Goal: Task Accomplishment & Management: Use online tool/utility

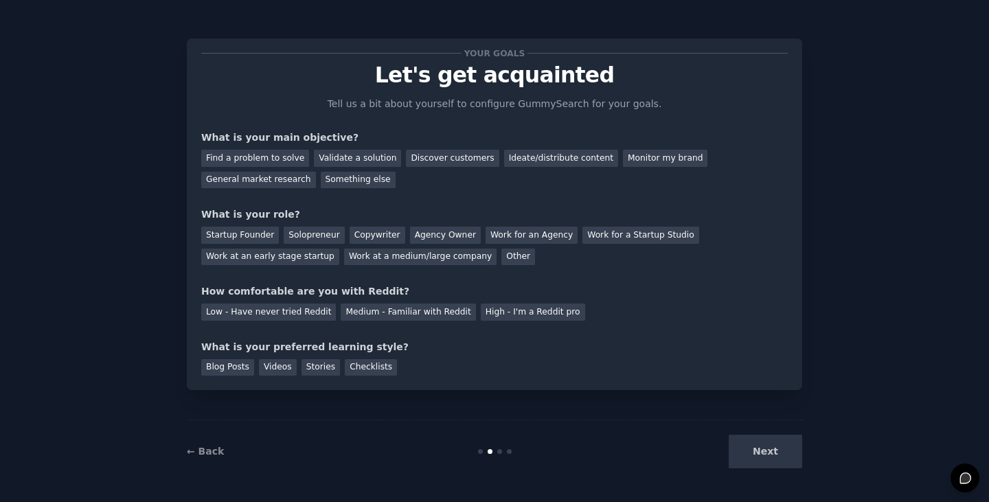
click at [761, 452] on div "Next" at bounding box center [699, 452] width 205 height 34
click at [209, 450] on link "← Back" at bounding box center [205, 451] width 37 height 11
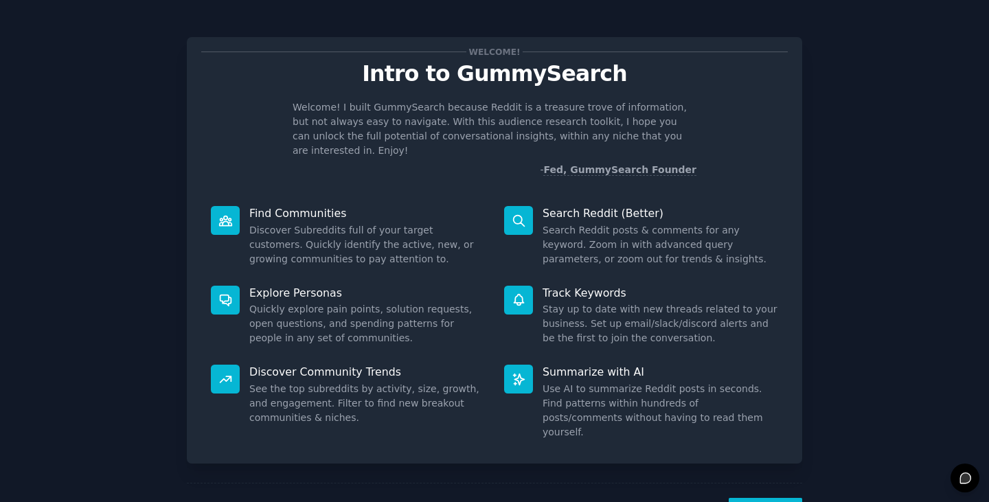
scroll to position [35, 0]
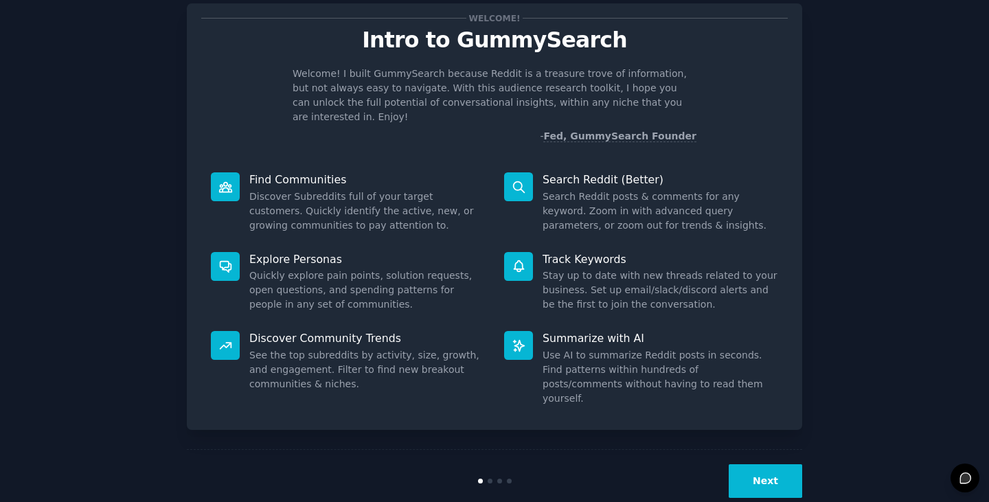
click at [779, 464] on button "Next" at bounding box center [764, 481] width 73 height 34
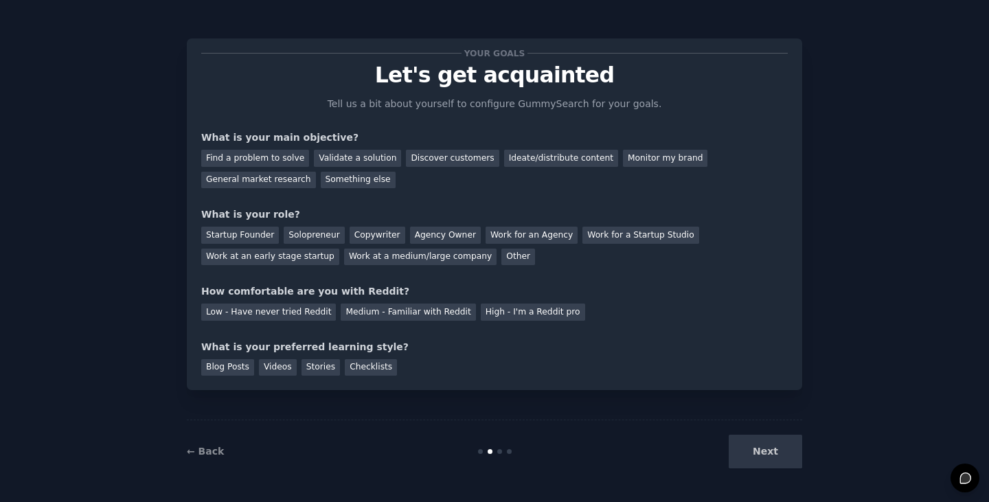
click at [751, 448] on div "Next" at bounding box center [699, 452] width 205 height 34
click at [0, 323] on div "Your goals Let's get acquainted Tell us a bit about yourself to configure Gummy…" at bounding box center [494, 251] width 989 height 502
click at [292, 156] on div "Find a problem to solve" at bounding box center [255, 158] width 108 height 17
click at [343, 156] on div "Validate a solution" at bounding box center [357, 158] width 87 height 17
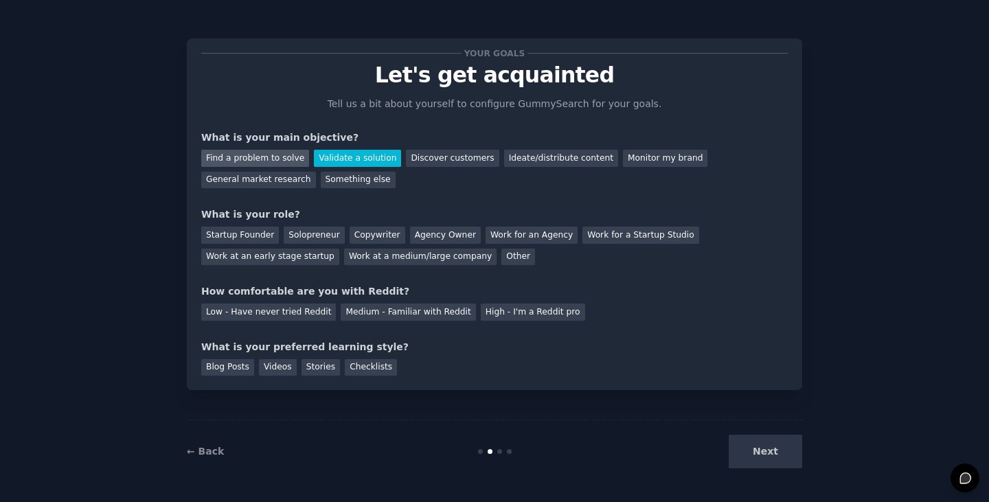
click at [281, 154] on div "Find a problem to solve" at bounding box center [255, 158] width 108 height 17
click at [331, 159] on div "Validate a solution" at bounding box center [357, 158] width 87 height 17
click at [406, 159] on div "Discover customers" at bounding box center [452, 158] width 93 height 17
click at [366, 155] on div "Validate a solution" at bounding box center [357, 158] width 87 height 17
click at [627, 178] on div "Find a problem to solve Validate a solution Discover customers Ideate/distribut…" at bounding box center [494, 166] width 586 height 43
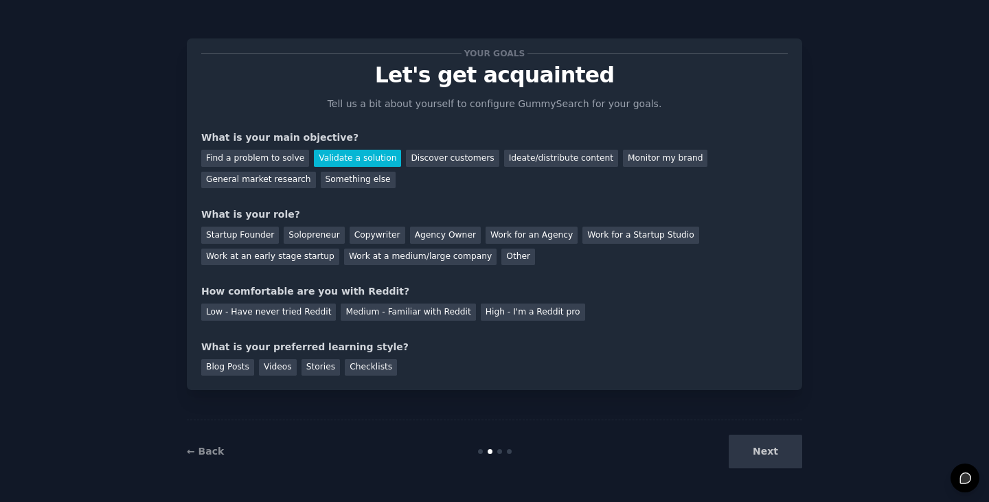
click at [361, 156] on div "Validate a solution" at bounding box center [357, 158] width 87 height 17
click at [504, 155] on div "Ideate/distribute content" at bounding box center [561, 158] width 114 height 17
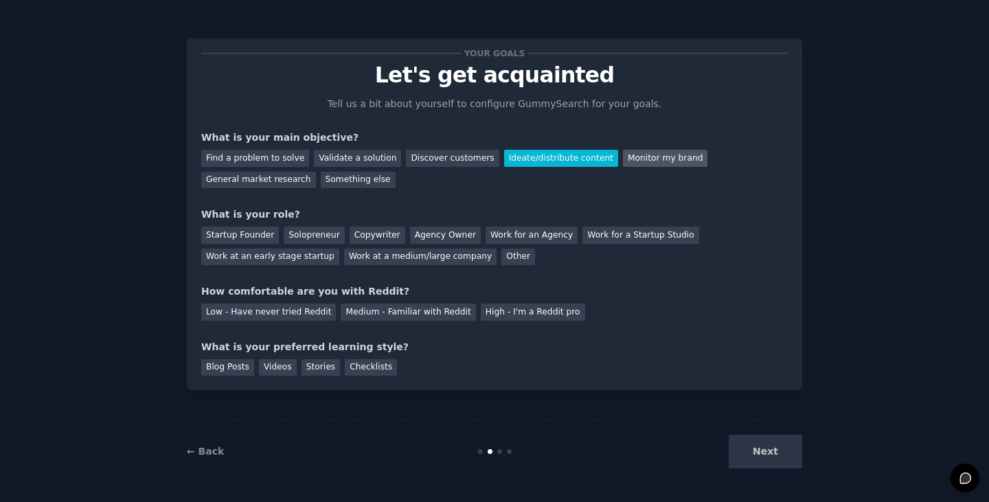
click at [623, 152] on div "Monitor my brand" at bounding box center [665, 158] width 84 height 17
click at [529, 160] on div "Ideate/distribute content" at bounding box center [561, 158] width 114 height 17
click at [341, 136] on div "What is your main objective?" at bounding box center [494, 137] width 586 height 14
click at [241, 146] on div "Find a problem to solve Validate a solution Discover customers Ideate/distribut…" at bounding box center [494, 166] width 586 height 43
click at [242, 149] on div "Find a problem to solve Validate a solution Discover customers Ideate/distribut…" at bounding box center [494, 166] width 586 height 43
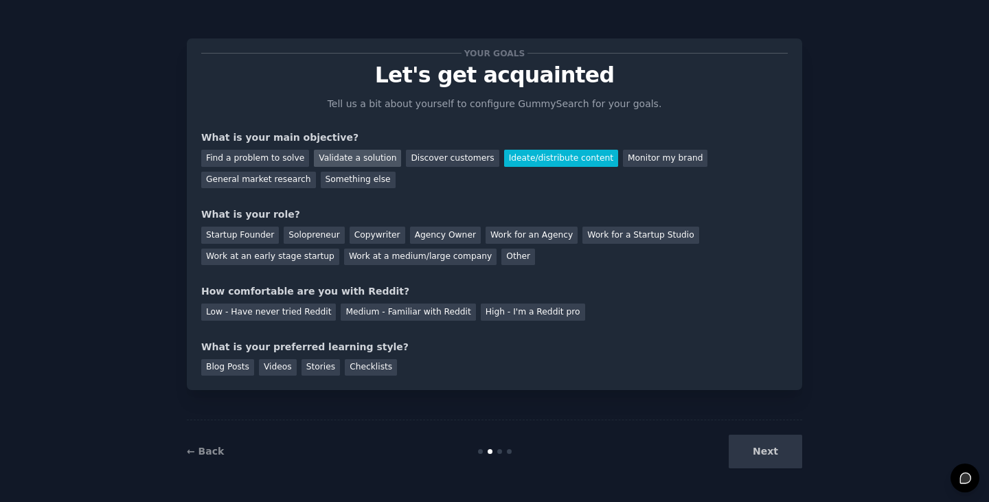
click at [321, 157] on div "Validate a solution" at bounding box center [357, 158] width 87 height 17
click at [417, 178] on div "Find a problem to solve Validate a solution Discover customers Ideate/distribut…" at bounding box center [494, 166] width 586 height 43
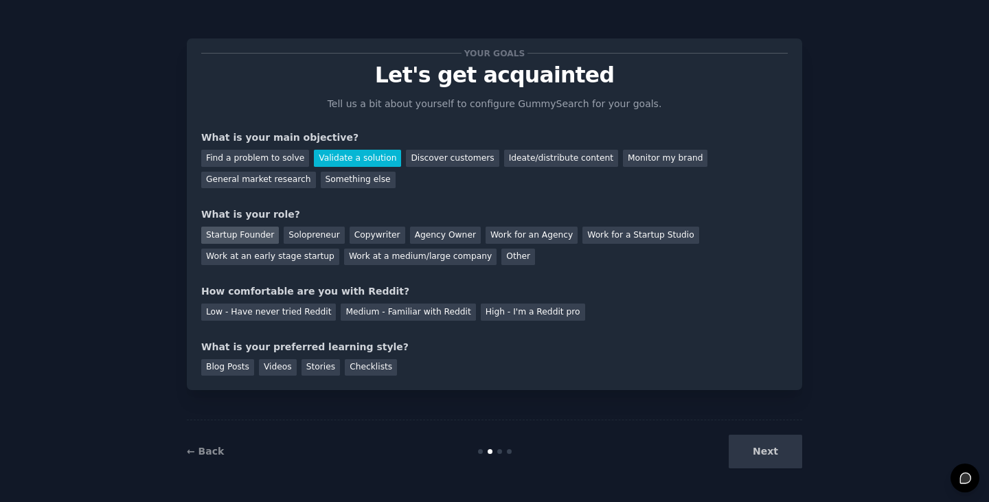
click at [254, 233] on div "Startup Founder" at bounding box center [240, 235] width 78 height 17
click at [394, 312] on div "Medium - Familiar with Reddit" at bounding box center [408, 311] width 135 height 17
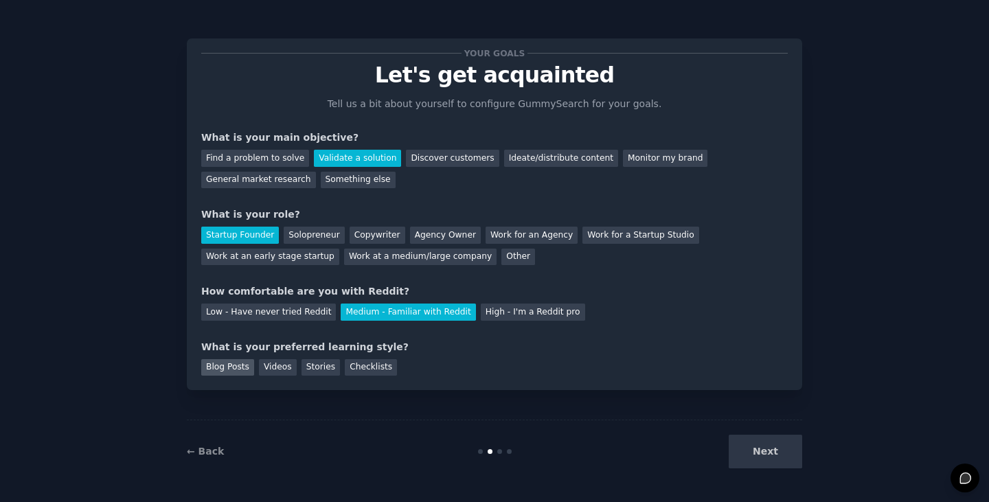
click at [235, 373] on div "Blog Posts" at bounding box center [227, 367] width 53 height 17
click at [362, 376] on div "Your goals Let's get acquainted Tell us a bit about yourself to configure Gummy…" at bounding box center [494, 213] width 615 height 351
click at [360, 368] on div "Checklists" at bounding box center [371, 367] width 52 height 17
click at [237, 371] on div "Blog Posts" at bounding box center [227, 367] width 53 height 17
click at [758, 463] on button "Next" at bounding box center [764, 452] width 73 height 34
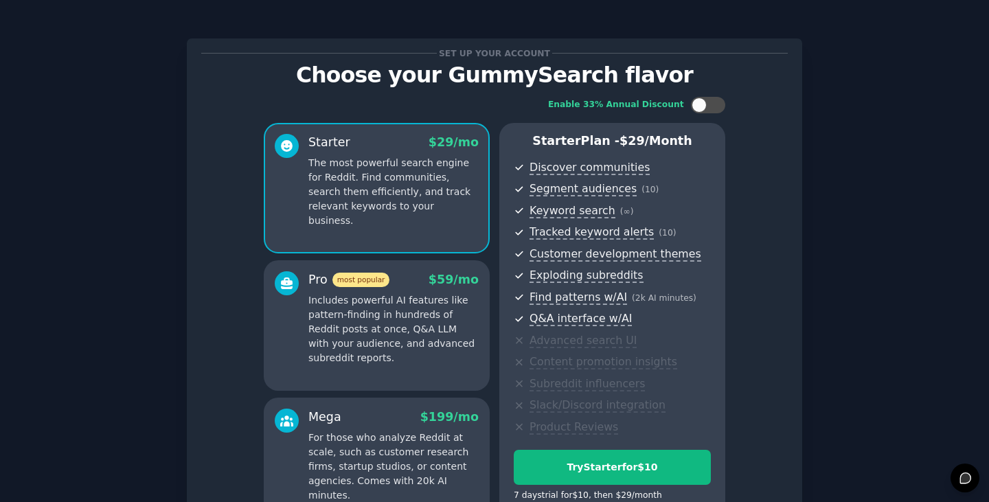
scroll to position [157, 0]
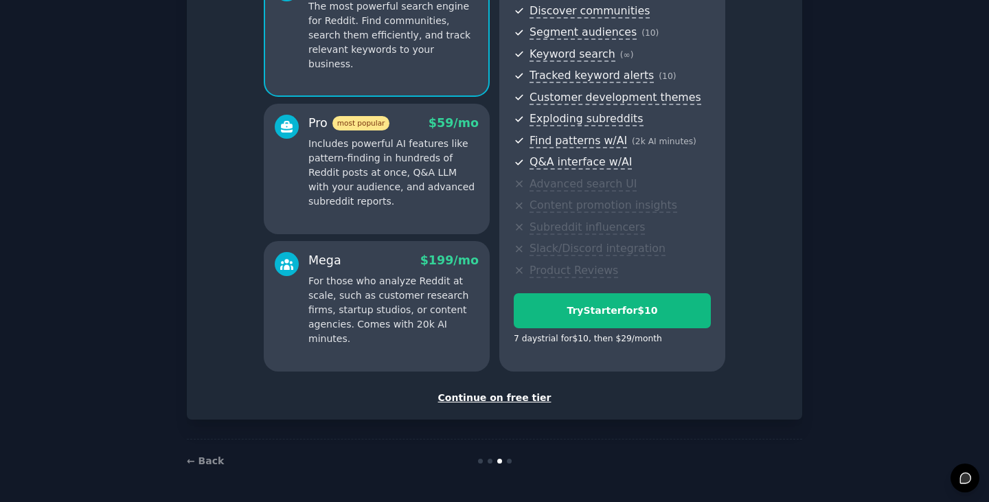
click at [504, 400] on div "Continue on free tier" at bounding box center [494, 398] width 586 height 14
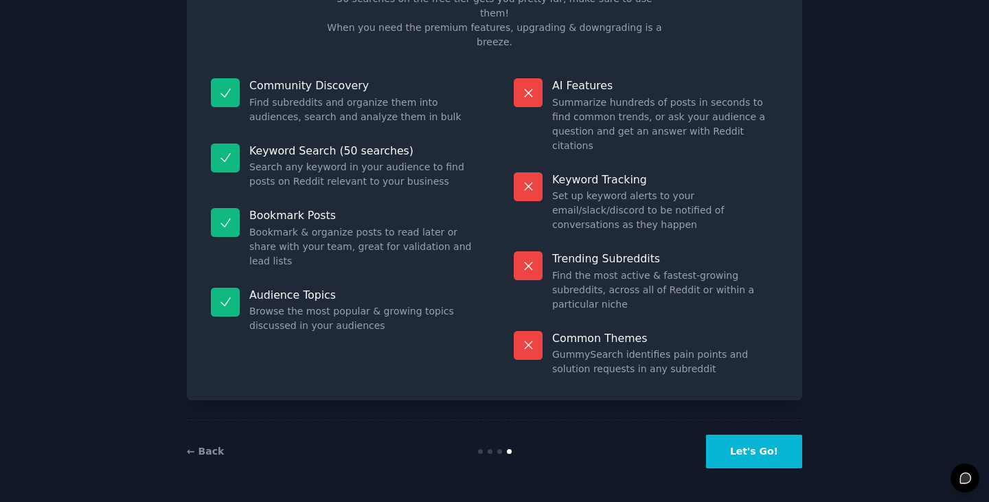
scroll to position [33, 0]
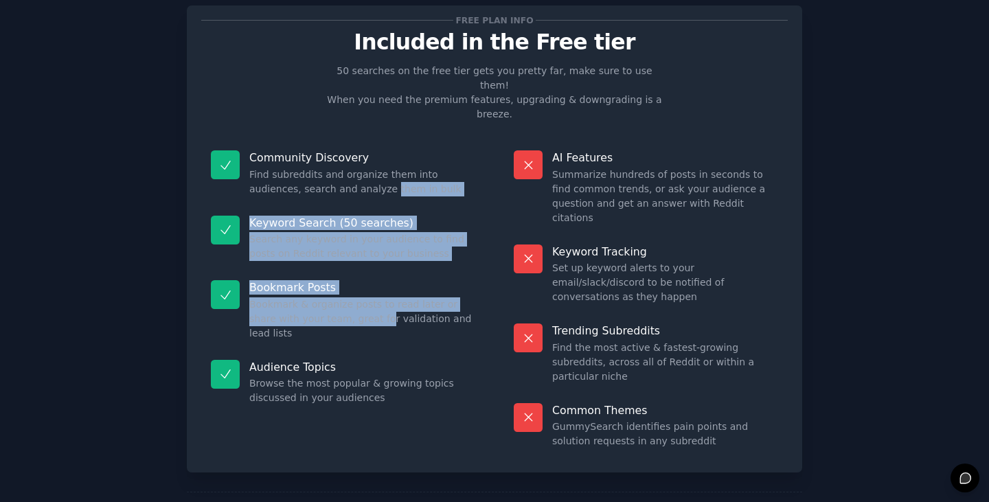
drag, startPoint x: 332, startPoint y: 159, endPoint x: 352, endPoint y: 292, distance: 134.8
click at [351, 291] on dl "Community Discovery Find subreddits and organize them into audiences, search an…" at bounding box center [343, 299] width 284 height 317
click at [353, 297] on dd "Bookmark & organize posts to read later or share with your team, great for vali…" at bounding box center [362, 318] width 226 height 43
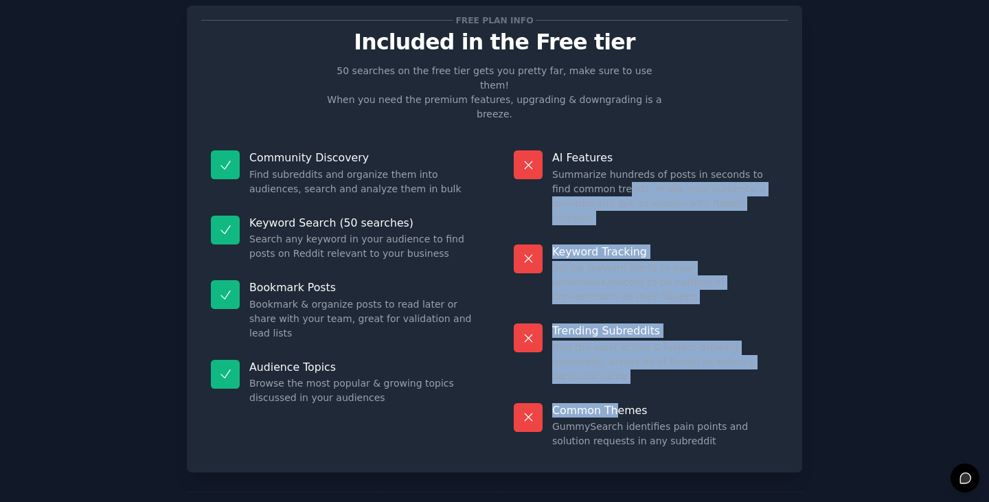
drag, startPoint x: 601, startPoint y: 159, endPoint x: 614, endPoint y: 362, distance: 203.6
click at [614, 360] on dl "AI Features Summarize hundreds of posts in seconds to find common trends, or as…" at bounding box center [646, 299] width 284 height 317
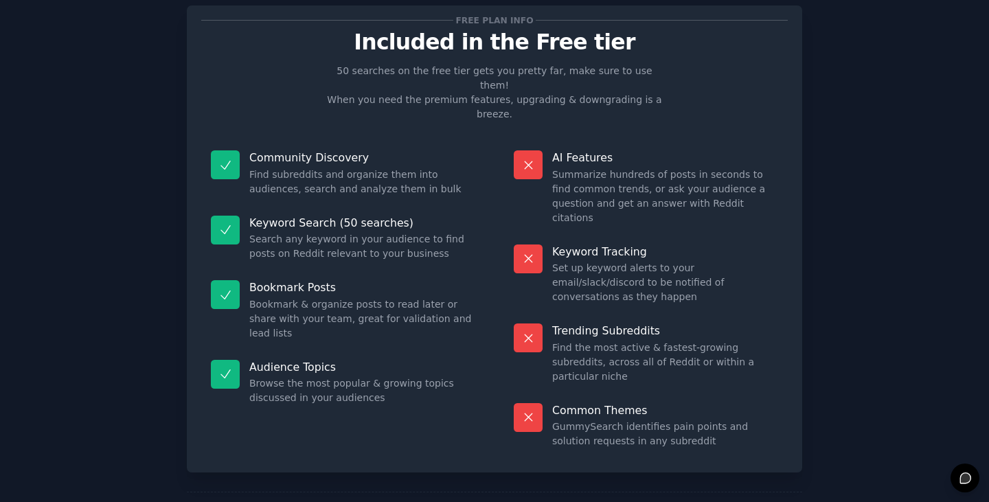
click at [614, 419] on dd "GummySearch identifies pain points and solution requests in any subreddit" at bounding box center [665, 433] width 226 height 29
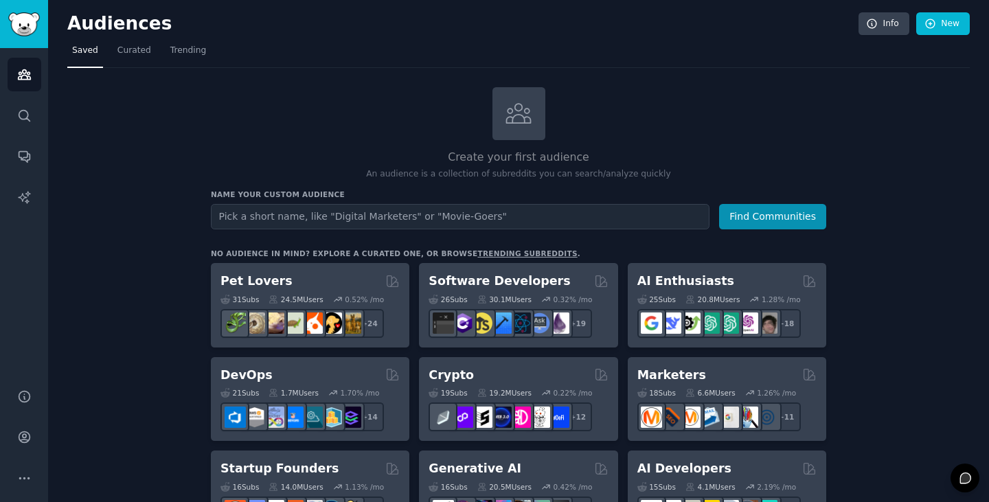
click at [436, 104] on div "Create your first audience An audience is a collection of subreddits you can se…" at bounding box center [518, 133] width 615 height 93
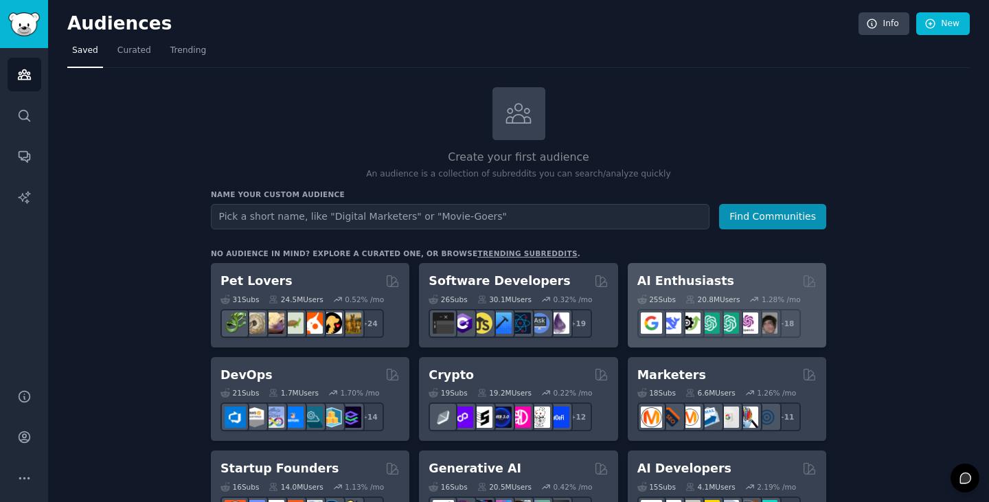
click at [723, 290] on div "25 Sub s 20.8M Users 1.28 % /mo + 18" at bounding box center [726, 314] width 179 height 48
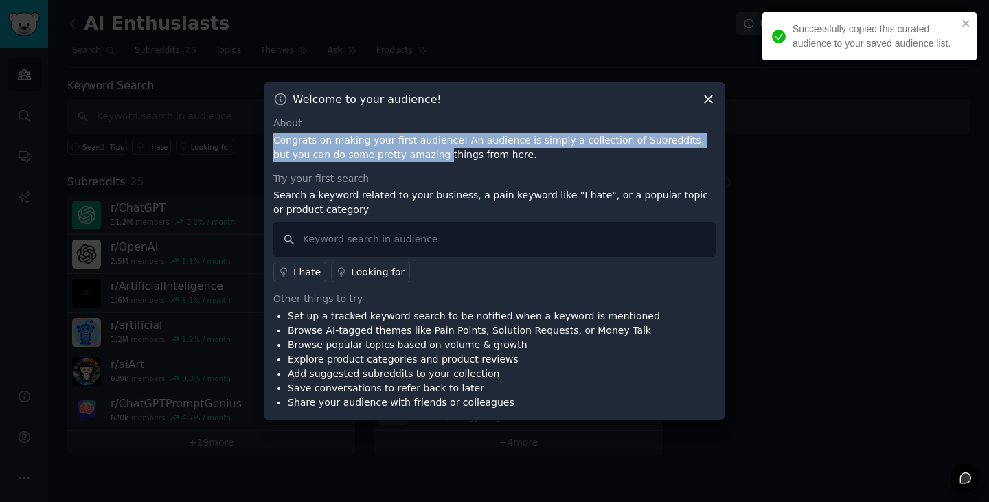
drag, startPoint x: 334, startPoint y: 126, endPoint x: 378, endPoint y: 155, distance: 53.5
click at [378, 155] on div "About Congrats on making your first audience! An audience is simply a collectio…" at bounding box center [494, 139] width 442 height 46
click at [378, 155] on p "Congrats on making your first audience! An audience is simply a collection of S…" at bounding box center [494, 147] width 442 height 29
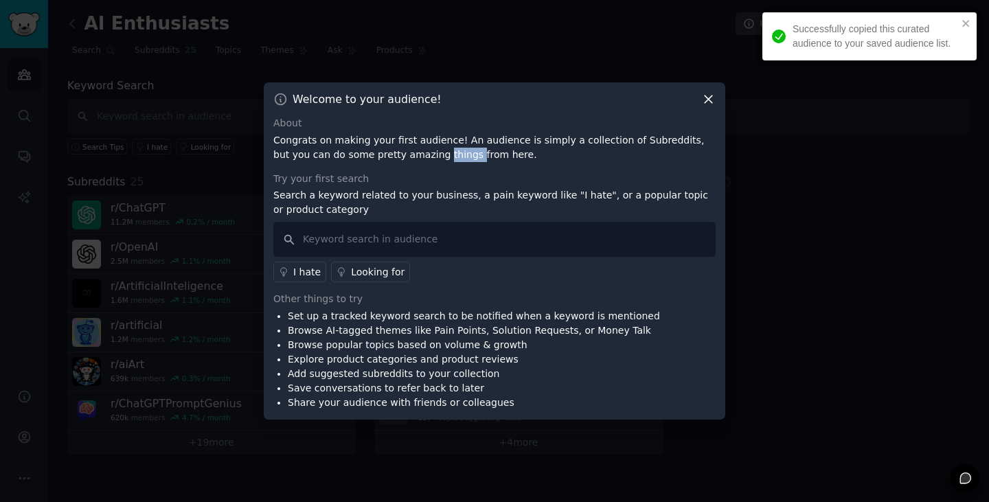
click at [379, 155] on p "Congrats on making your first audience! An audience is simply a collection of S…" at bounding box center [494, 147] width 442 height 29
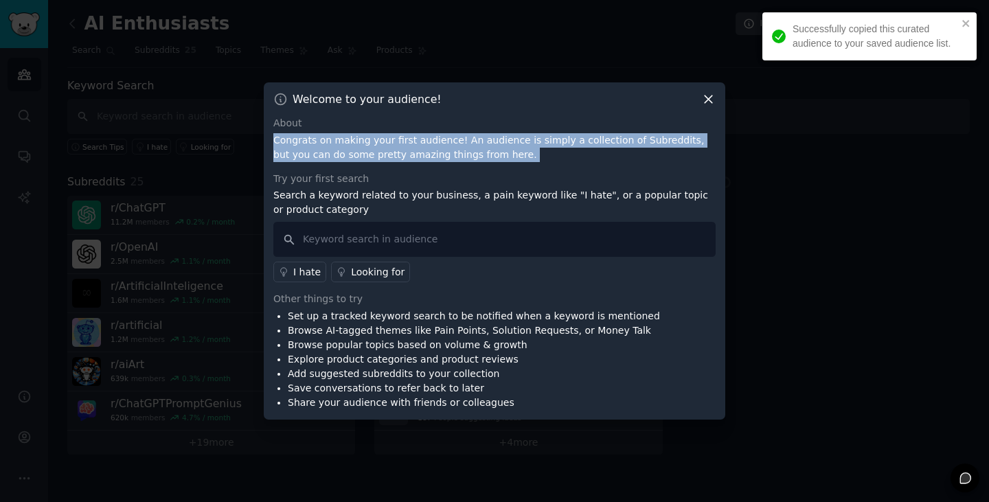
click at [379, 155] on p "Congrats on making your first audience! An audience is simply a collection of S…" at bounding box center [494, 147] width 442 height 29
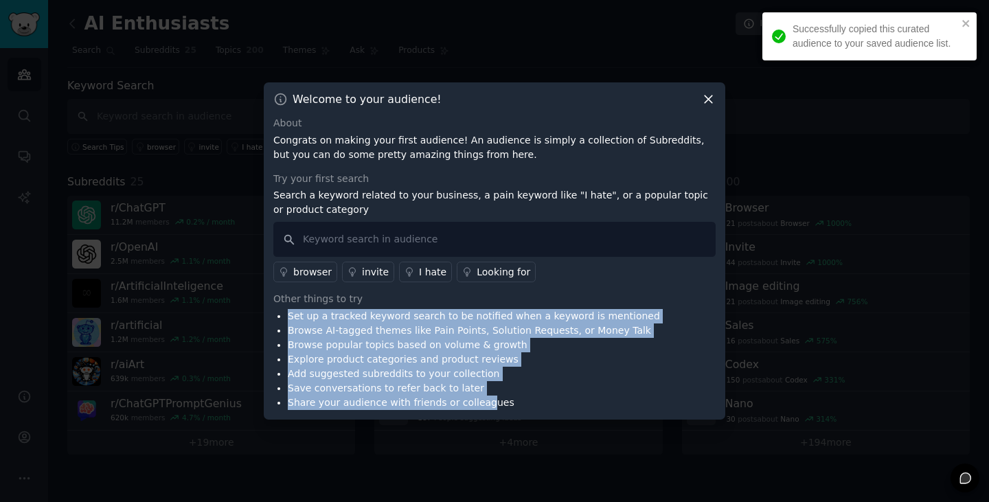
drag, startPoint x: 386, startPoint y: 303, endPoint x: 485, endPoint y: 415, distance: 150.3
click at [485, 415] on div "Welcome to your audience! About Congrats on making your first audience! An audi…" at bounding box center [494, 250] width 461 height 337
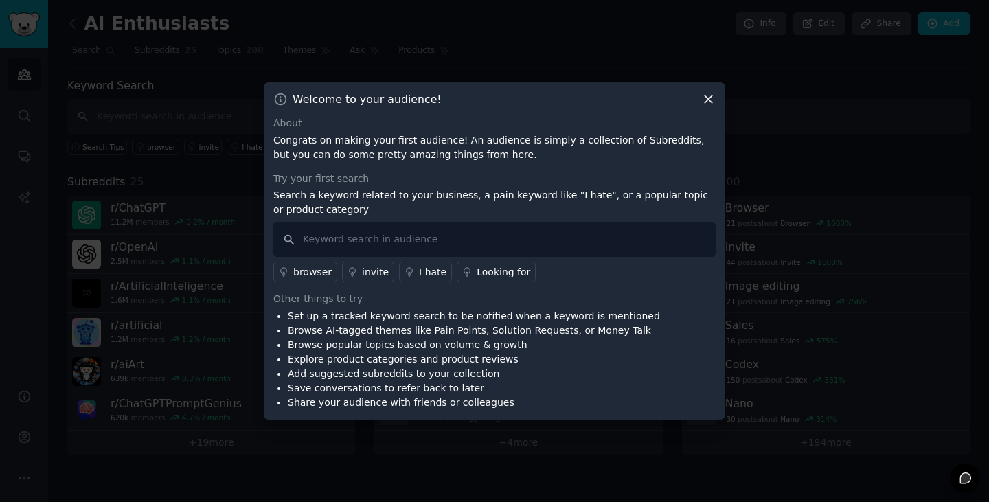
click at [704, 100] on icon at bounding box center [708, 99] width 14 height 14
